Goal: Task Accomplishment & Management: Manage account settings

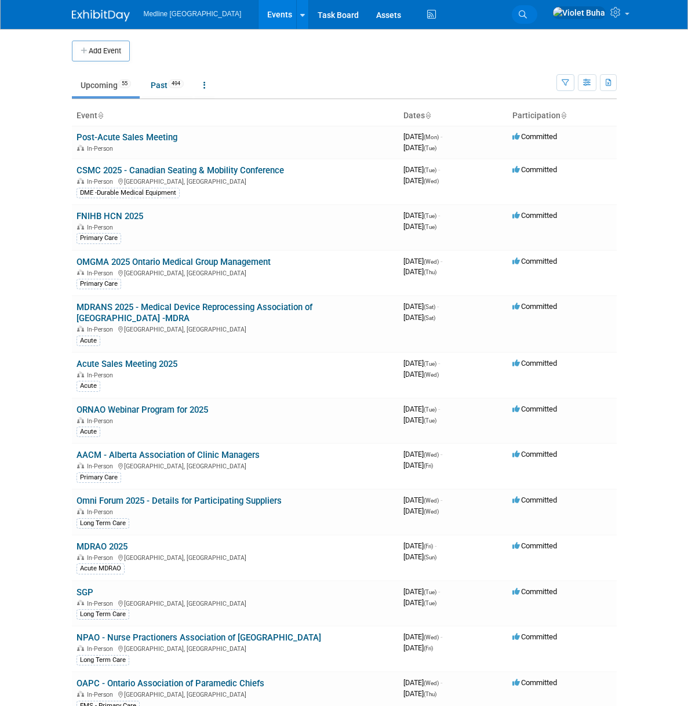
click at [0, 0] on span "Search" at bounding box center [0, 0] width 0 height 0
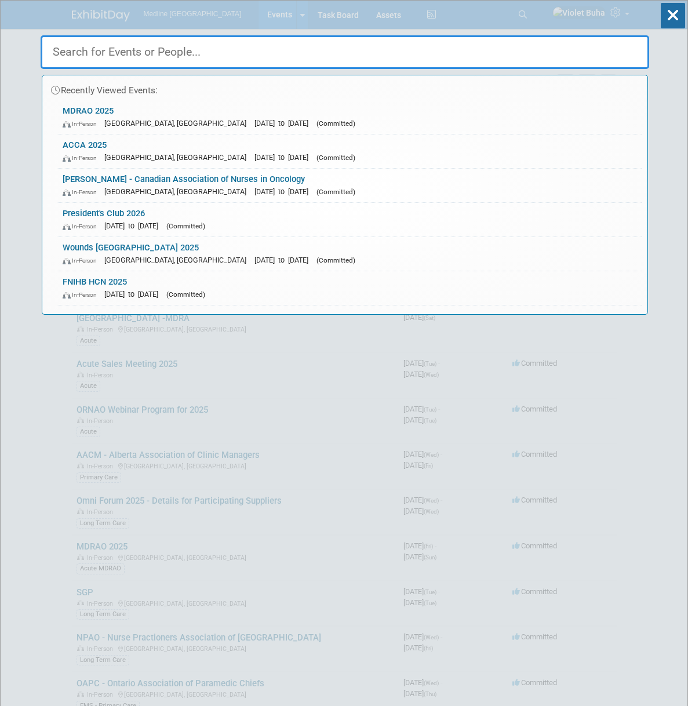
click at [340, 52] on input "text" at bounding box center [345, 52] width 609 height 34
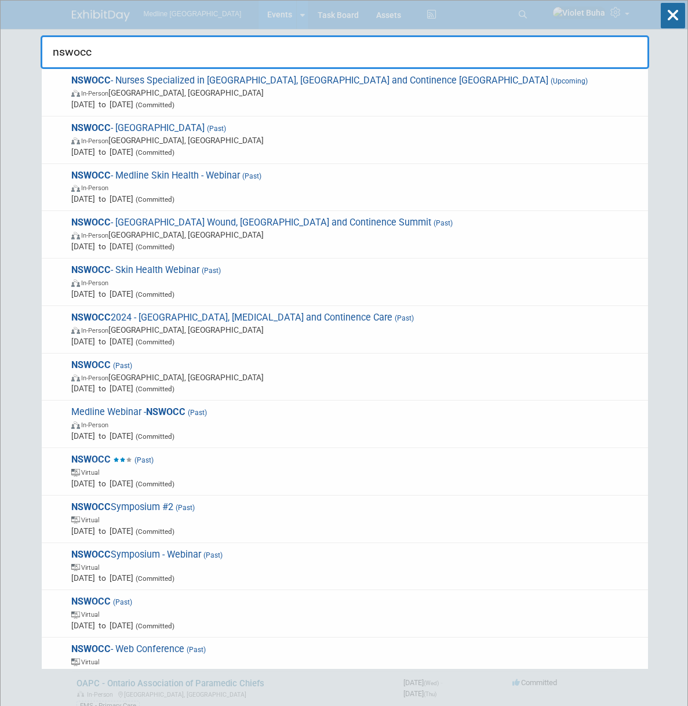
type input "nswocc"
click at [674, 16] on icon at bounding box center [673, 16] width 24 height 26
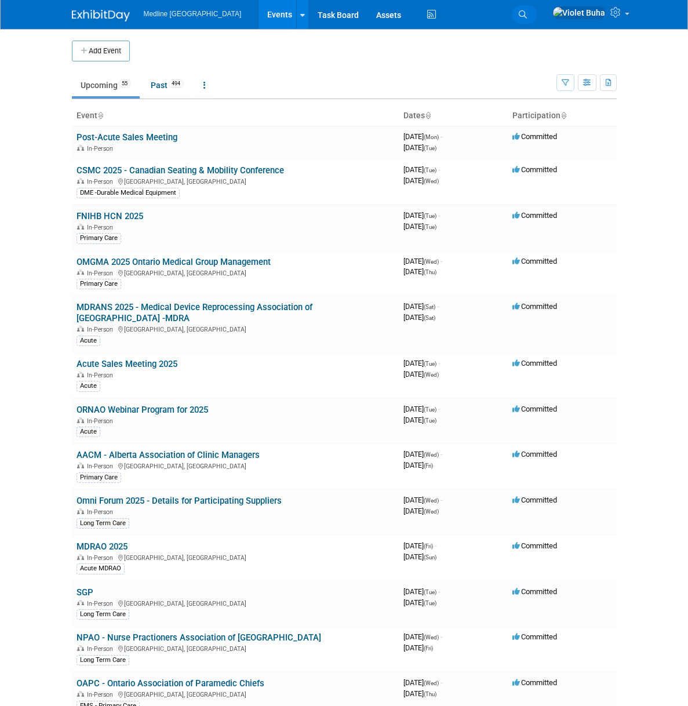
click at [0, 0] on span "Search" at bounding box center [0, 0] width 0 height 0
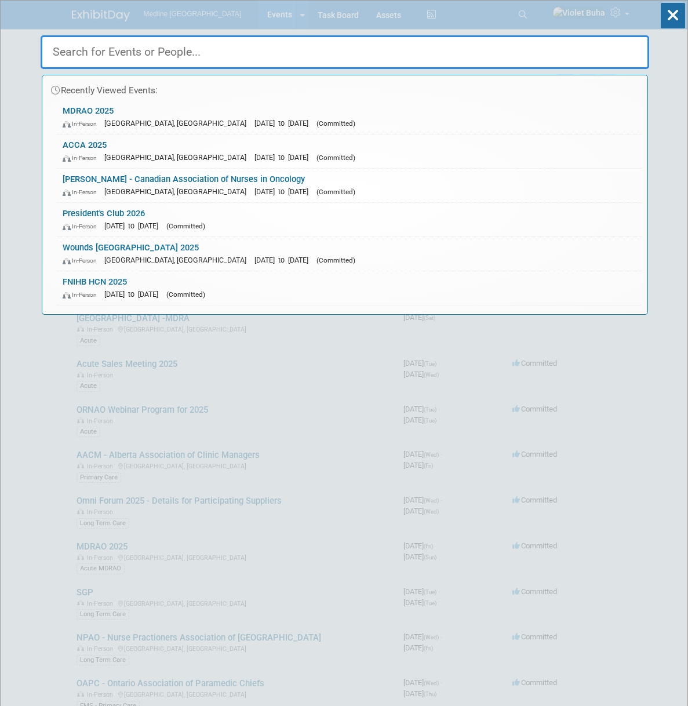
click at [128, 54] on input "text" at bounding box center [345, 52] width 609 height 34
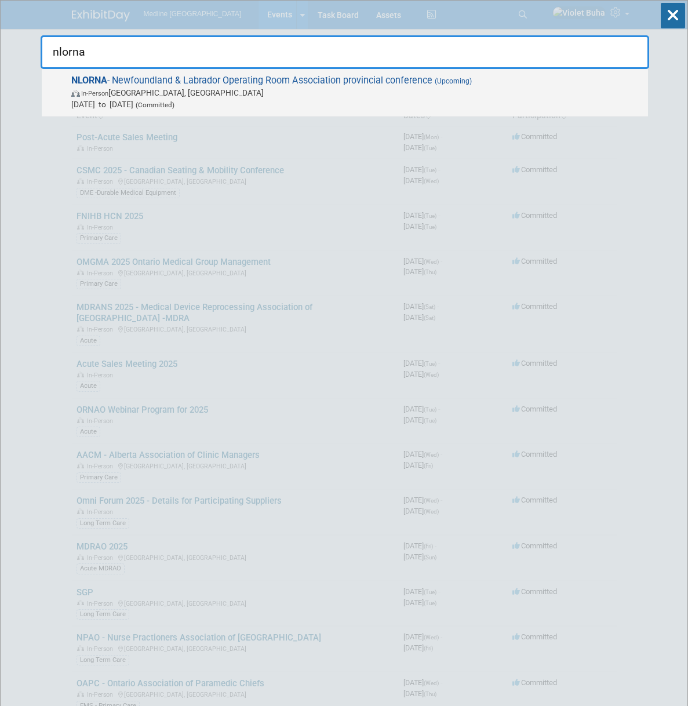
type input "nlorna"
click at [123, 83] on span "NLORNA - [GEOGRAPHIC_DATA] Operating Room Association provincial conference (Up…" at bounding box center [355, 92] width 574 height 35
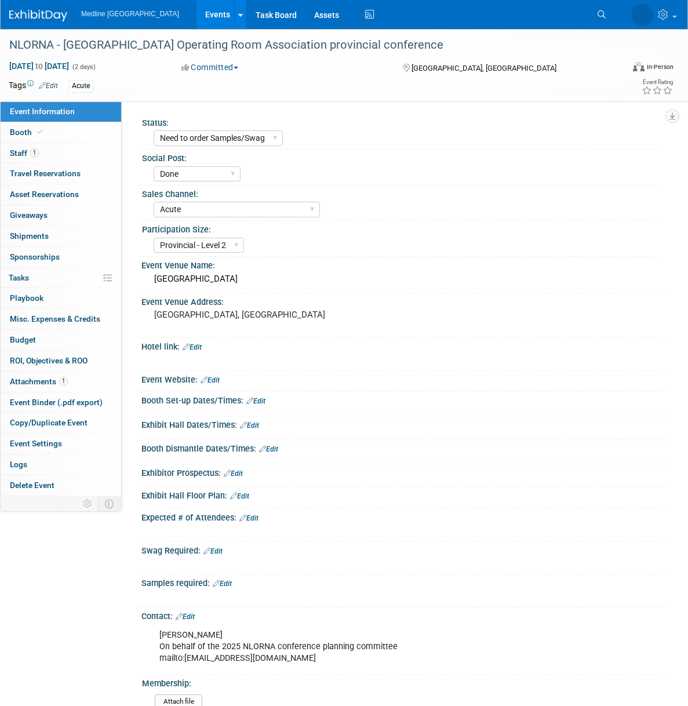
select select "Need to order Samples/Swag"
select select "Done"
select select "Acute"
select select "Provincial - Level 2"
click at [34, 217] on span "Giveaways 0" at bounding box center [29, 214] width 38 height 9
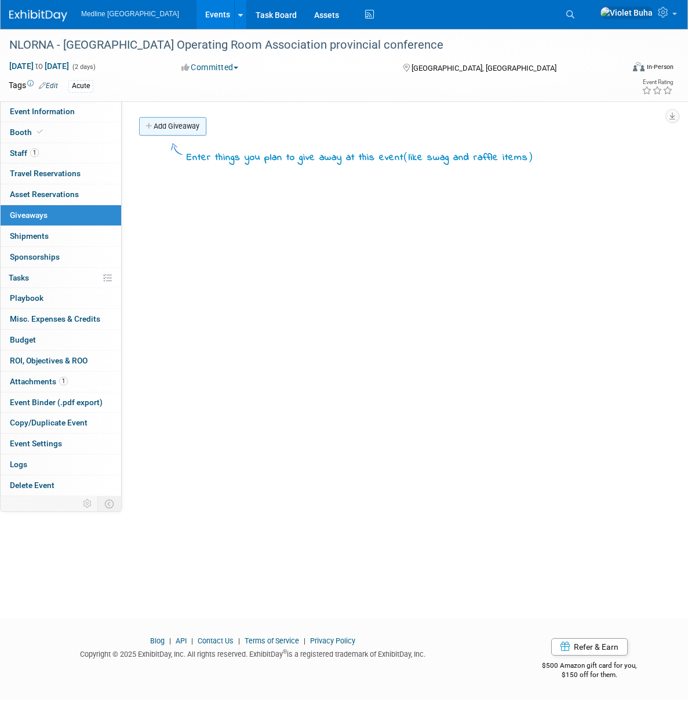
click at [181, 124] on link "Add Giveaway" at bounding box center [172, 126] width 67 height 19
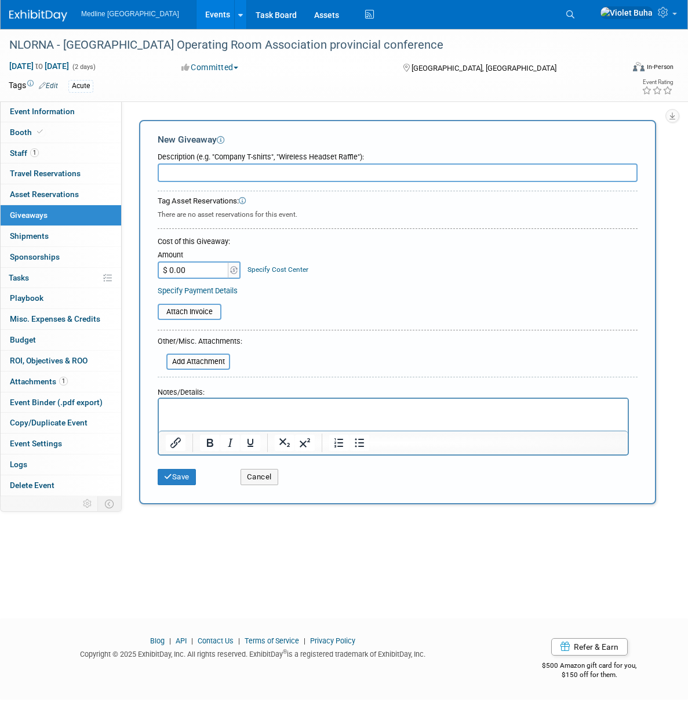
click at [183, 173] on input "text" at bounding box center [398, 172] width 480 height 19
type input "swag"
click at [196, 362] on input "file" at bounding box center [160, 362] width 138 height 14
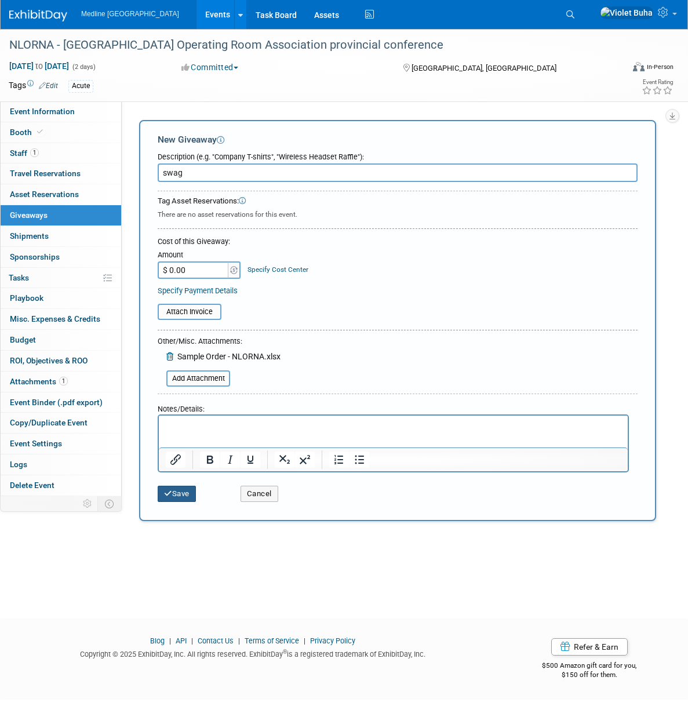
click at [188, 494] on button "Save" at bounding box center [177, 494] width 38 height 16
